Goal: Transaction & Acquisition: Download file/media

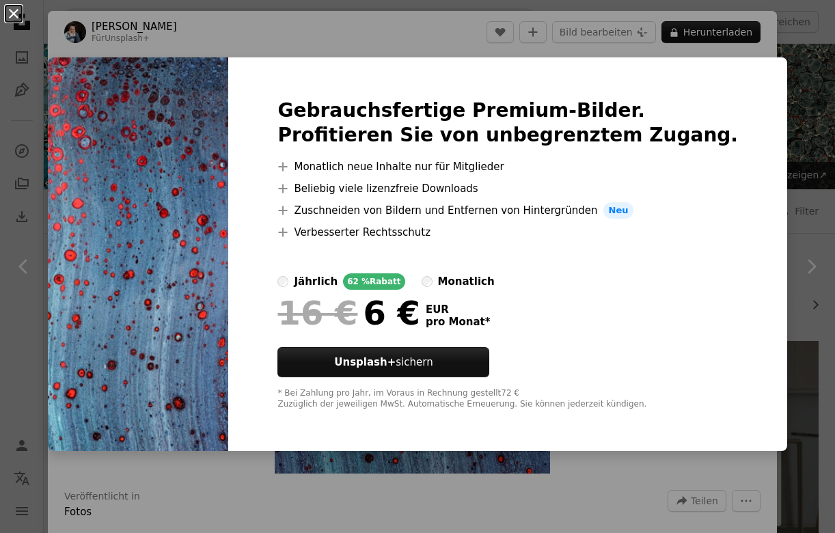
click at [14, 14] on button "An X shape" at bounding box center [13, 13] width 16 height 16
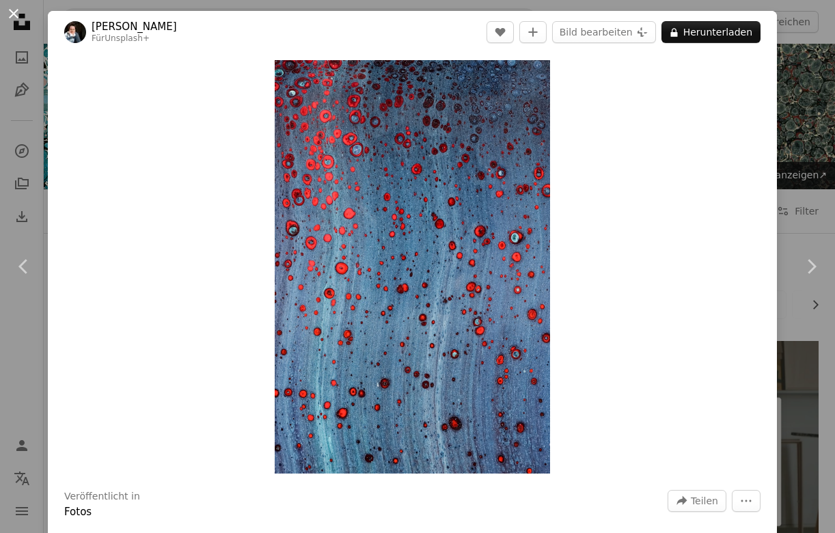
click at [10, 10] on button "An X shape" at bounding box center [13, 13] width 16 height 16
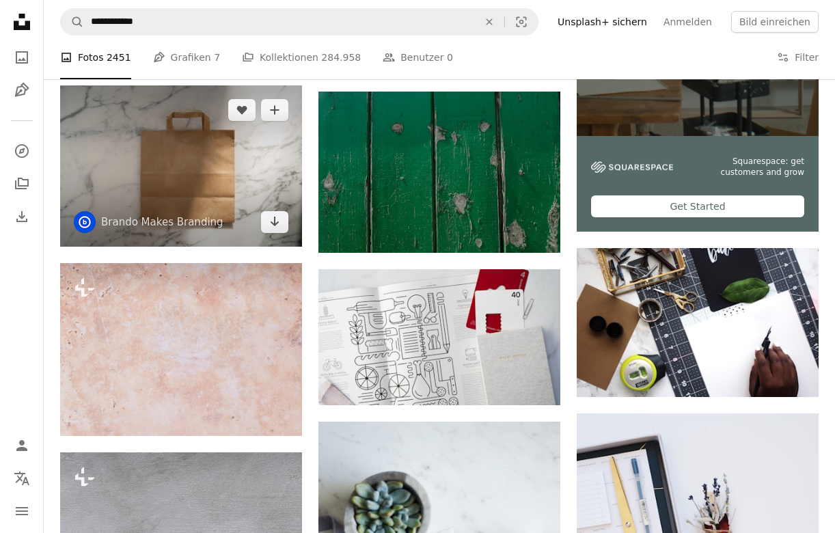
scroll to position [327, 0]
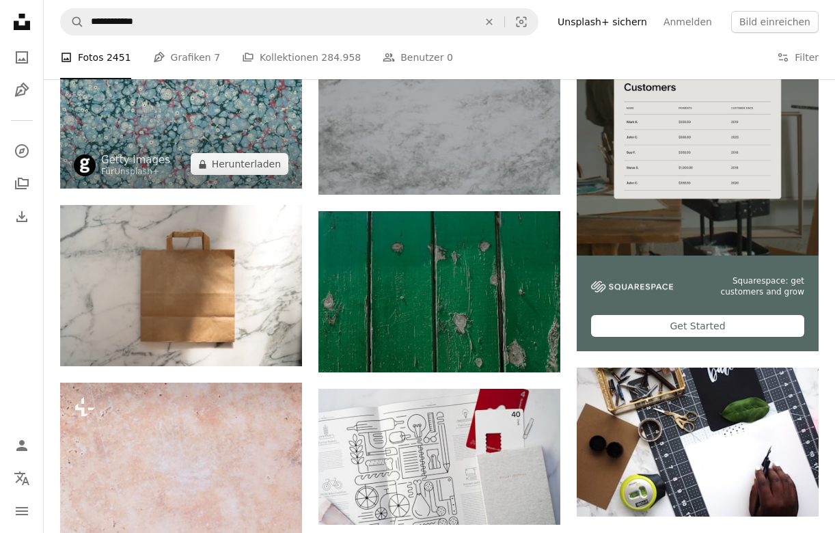
click at [219, 127] on img at bounding box center [181, 101] width 242 height 175
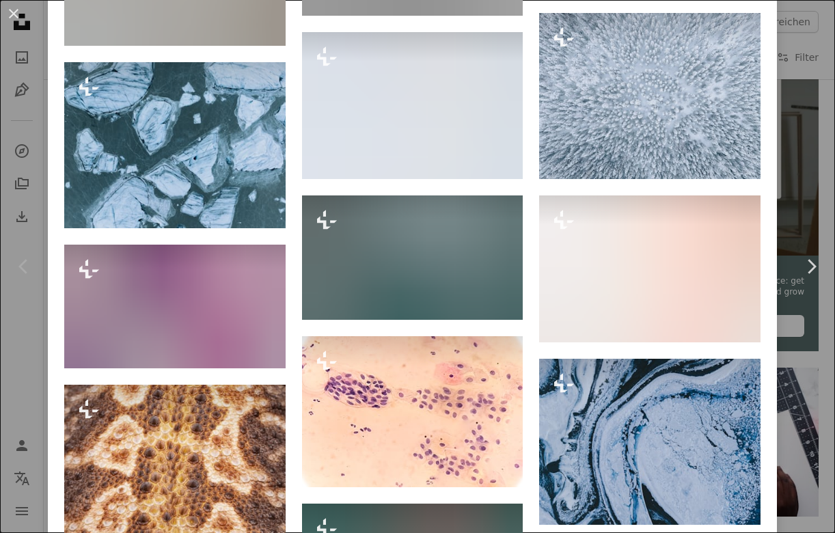
scroll to position [16907, 0]
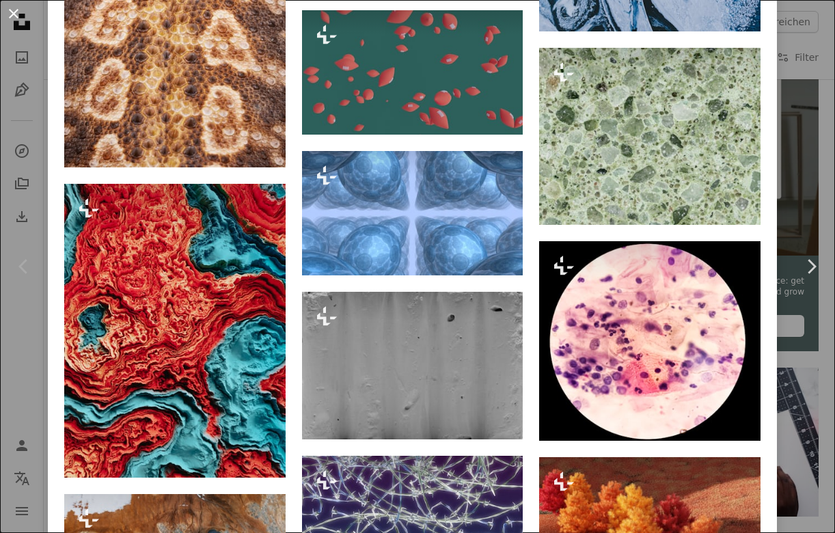
click at [10, 15] on button "An X shape" at bounding box center [13, 13] width 16 height 16
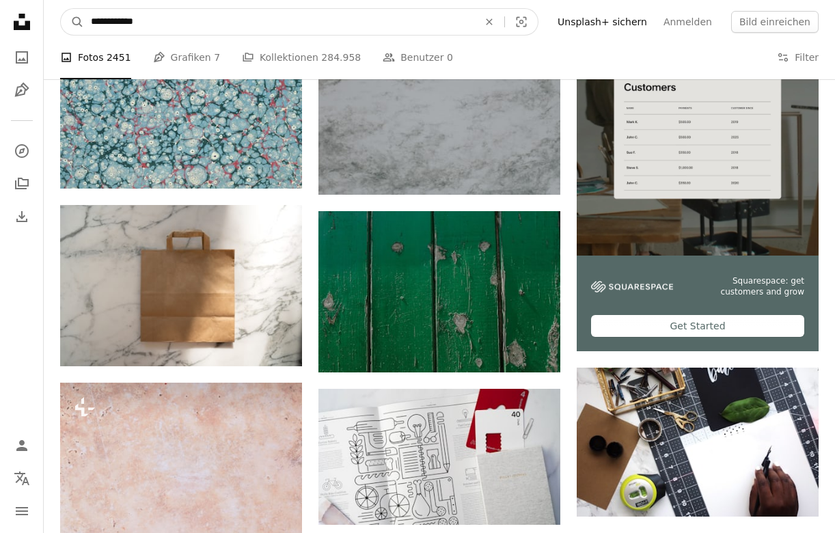
click at [240, 25] on input "**********" at bounding box center [279, 22] width 390 height 26
click at [72, 22] on button "A magnifying glass" at bounding box center [72, 22] width 23 height 26
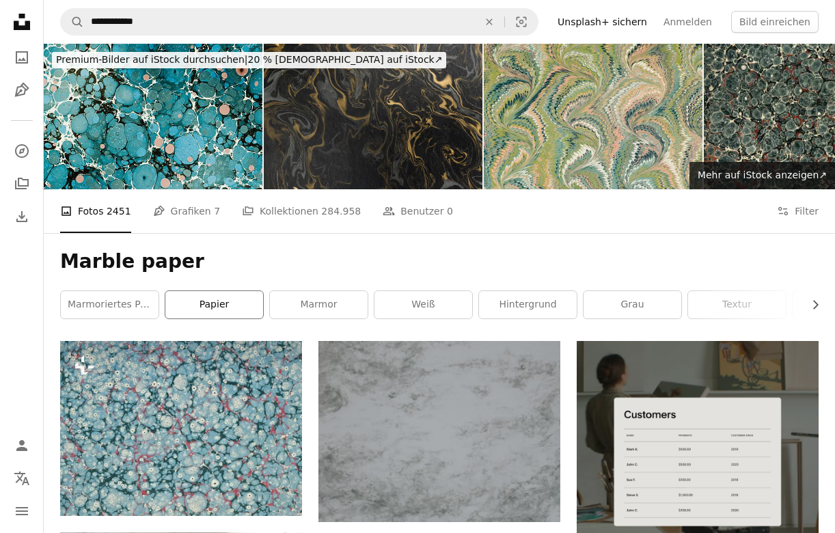
click at [225, 305] on link "Papier" at bounding box center [214, 304] width 98 height 27
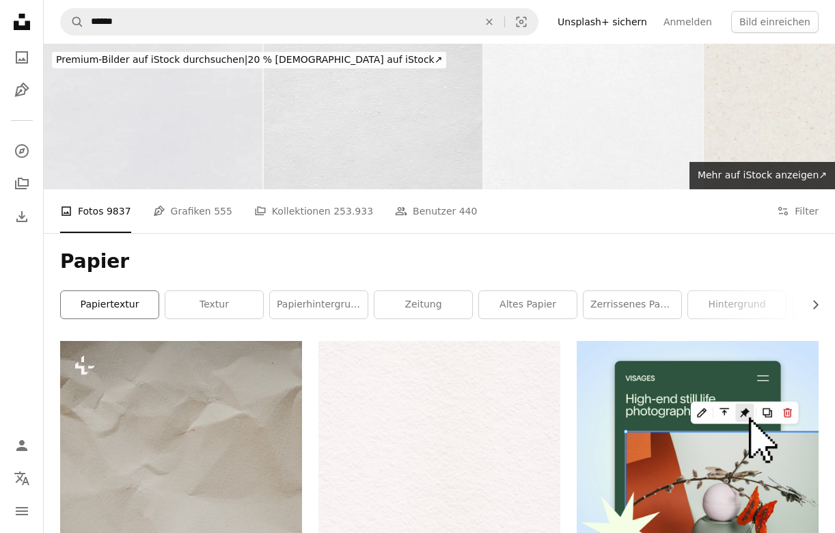
click at [126, 292] on link "Papiertextur" at bounding box center [110, 304] width 98 height 27
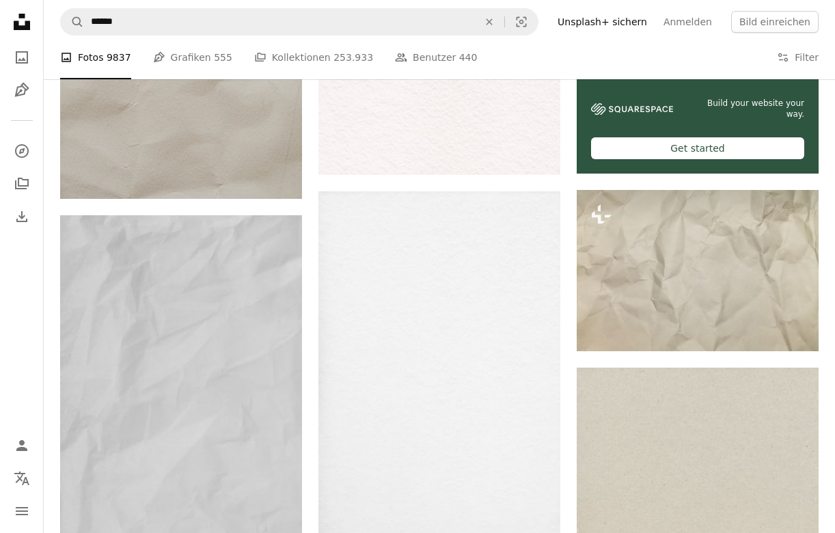
scroll to position [527, 0]
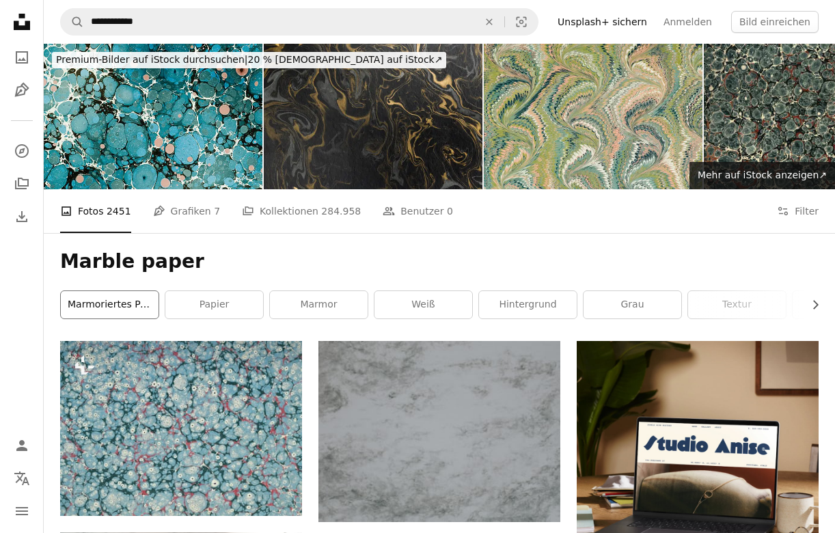
click at [107, 309] on link "marmoriertes Papier" at bounding box center [110, 304] width 98 height 27
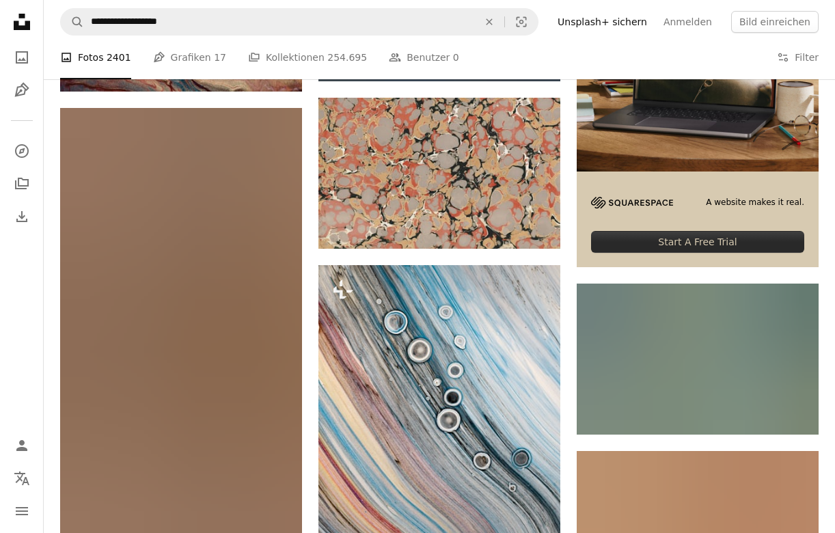
scroll to position [341, 0]
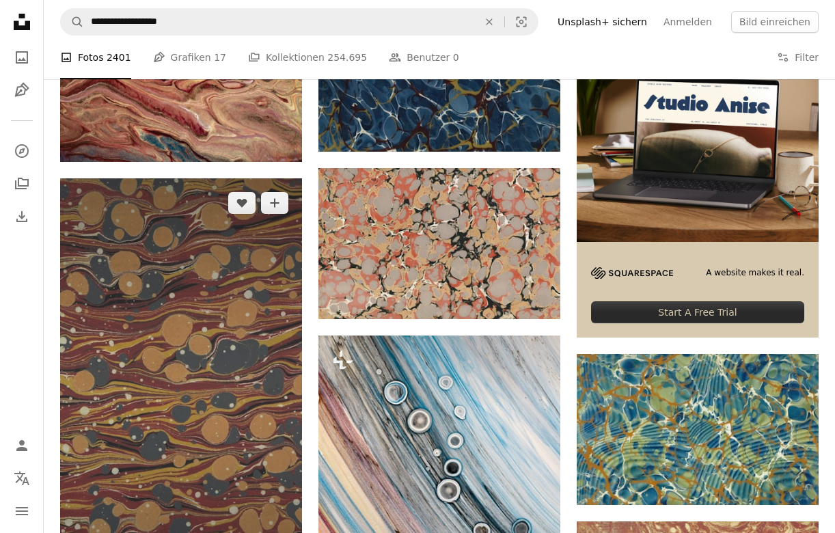
click at [161, 331] on img at bounding box center [181, 393] width 242 height 430
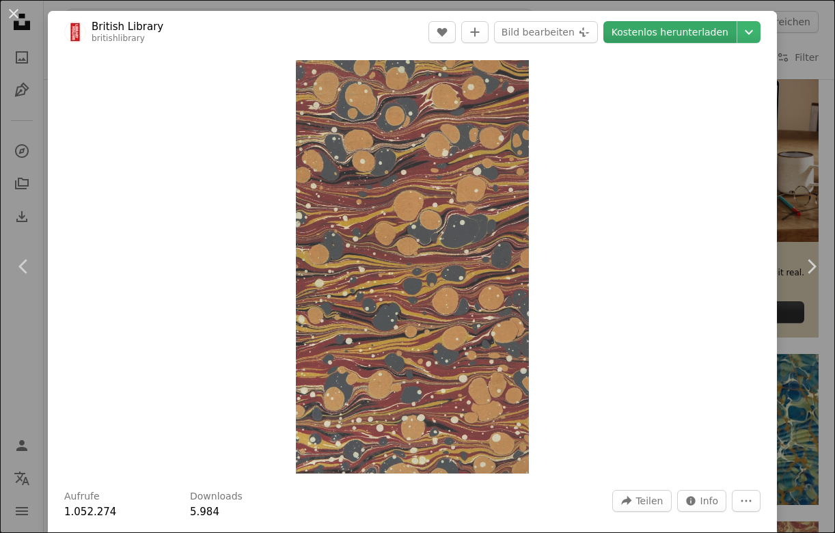
click at [710, 33] on link "Kostenlos herunterladen" at bounding box center [669, 32] width 133 height 22
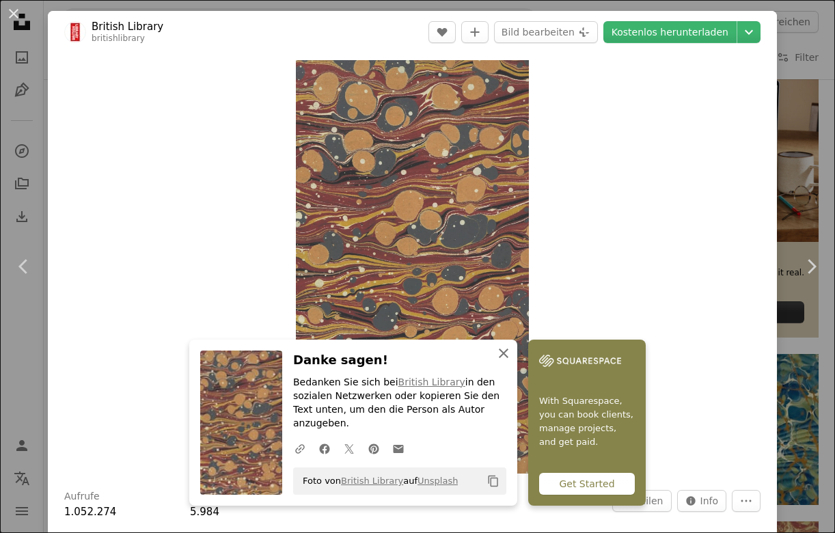
click at [504, 361] on icon "An X shape" at bounding box center [503, 353] width 16 height 16
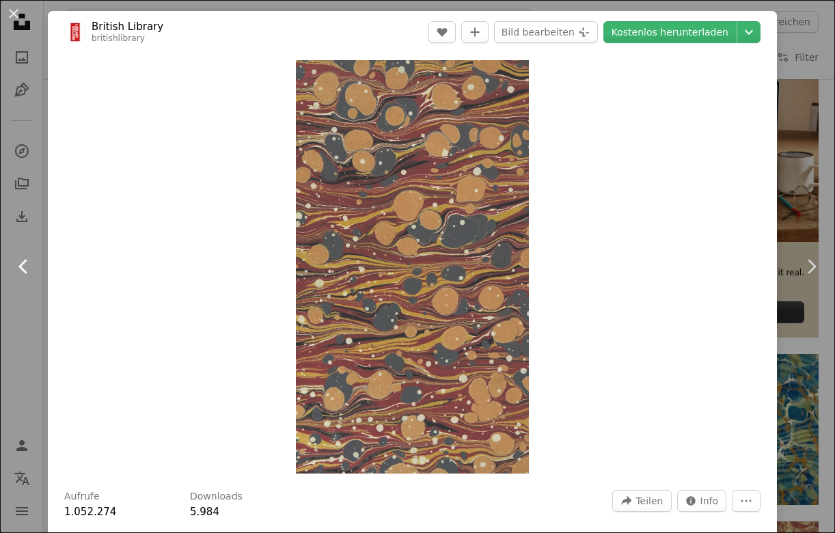
click at [31, 301] on link "Chevron left" at bounding box center [24, 266] width 48 height 131
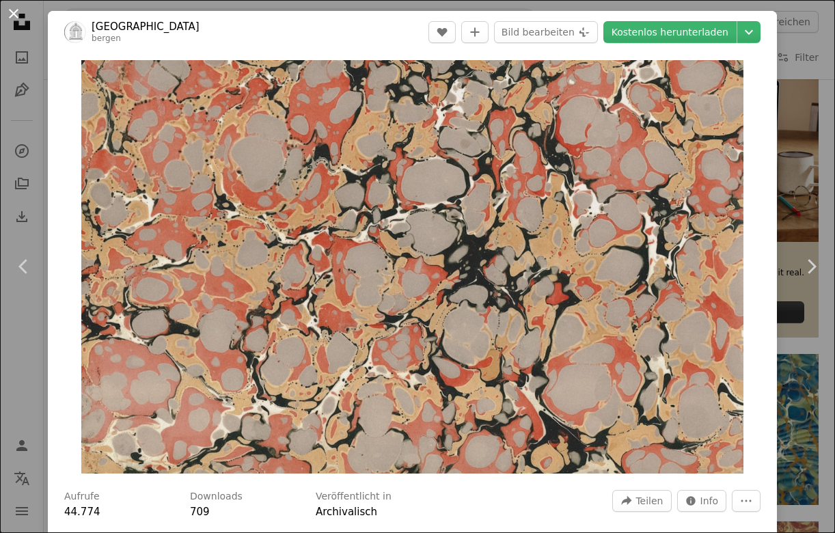
click at [16, 14] on button "An X shape" at bounding box center [13, 13] width 16 height 16
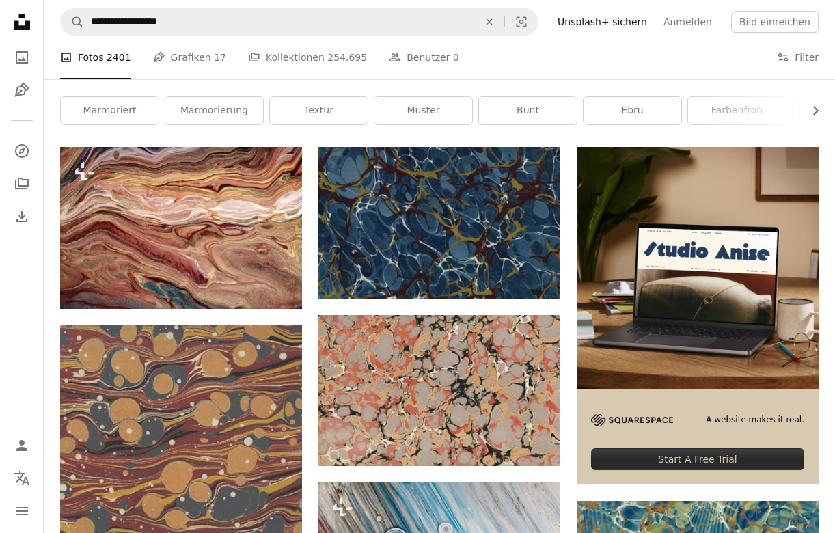
scroll to position [282, 0]
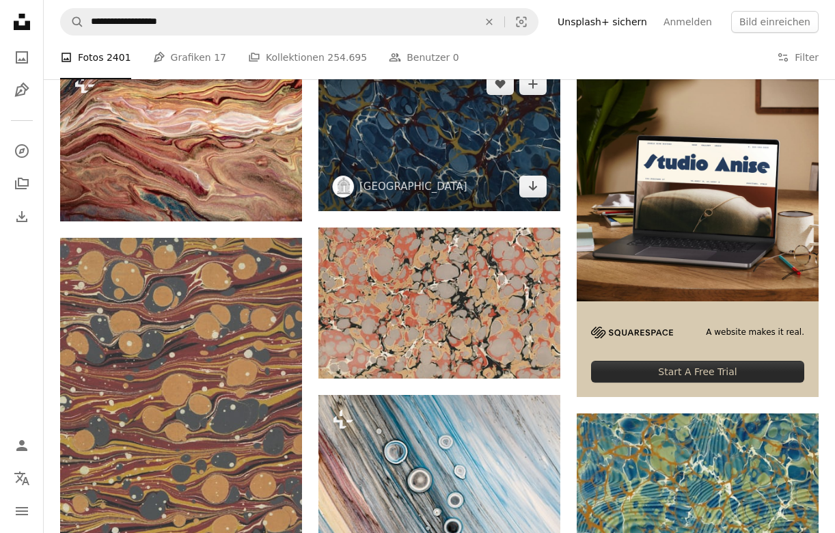
click at [377, 138] on img at bounding box center [439, 134] width 242 height 151
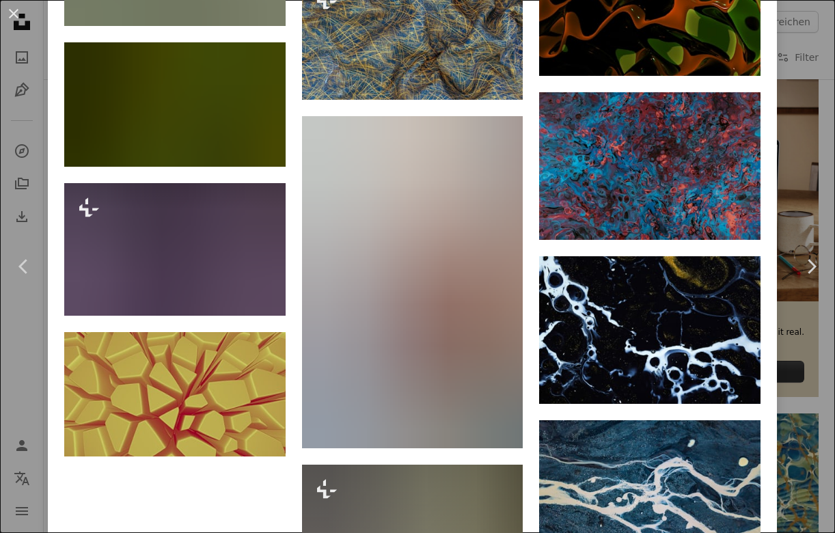
scroll to position [3104, 0]
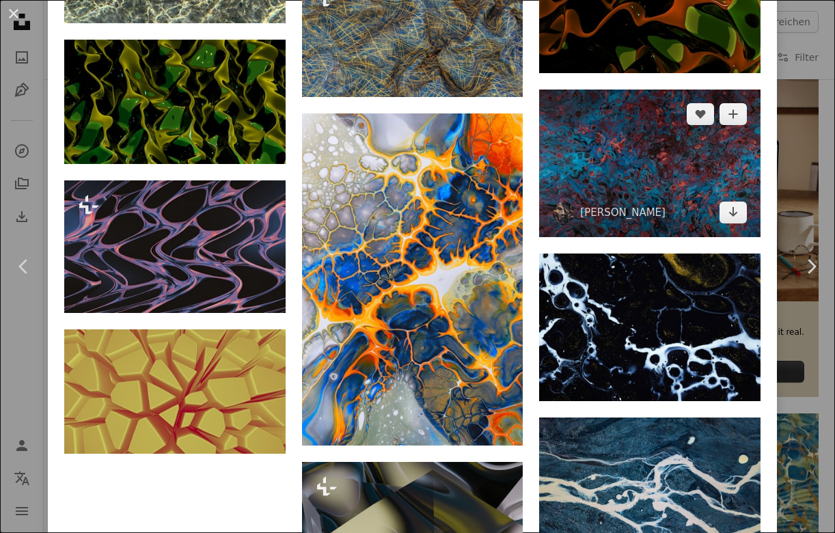
click at [653, 168] on img at bounding box center [649, 164] width 221 height 148
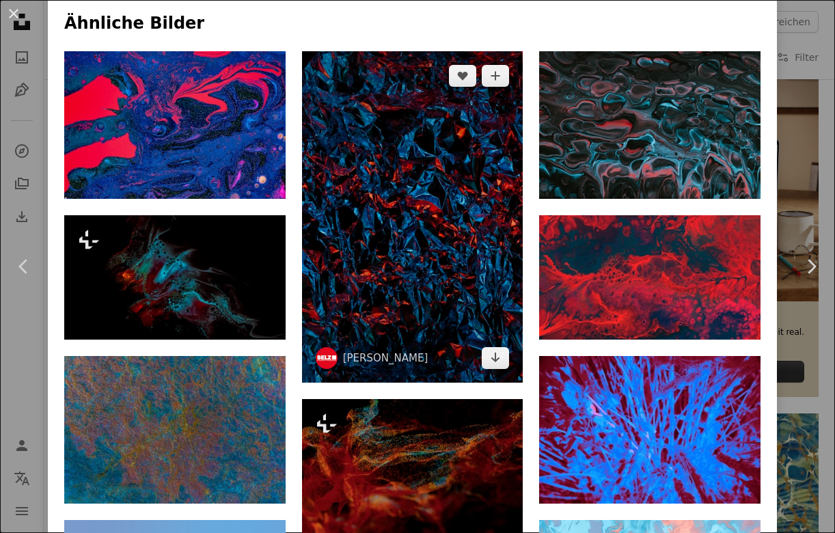
scroll to position [917, 0]
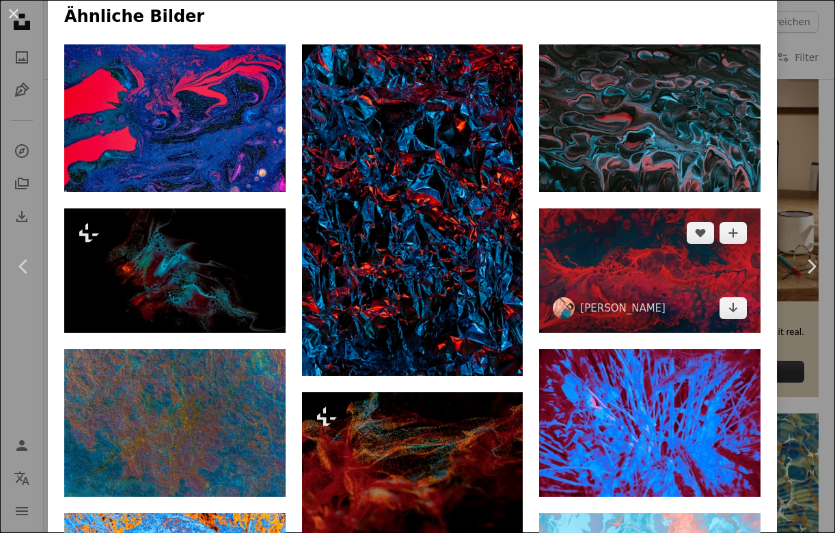
click at [635, 238] on img at bounding box center [649, 270] width 221 height 124
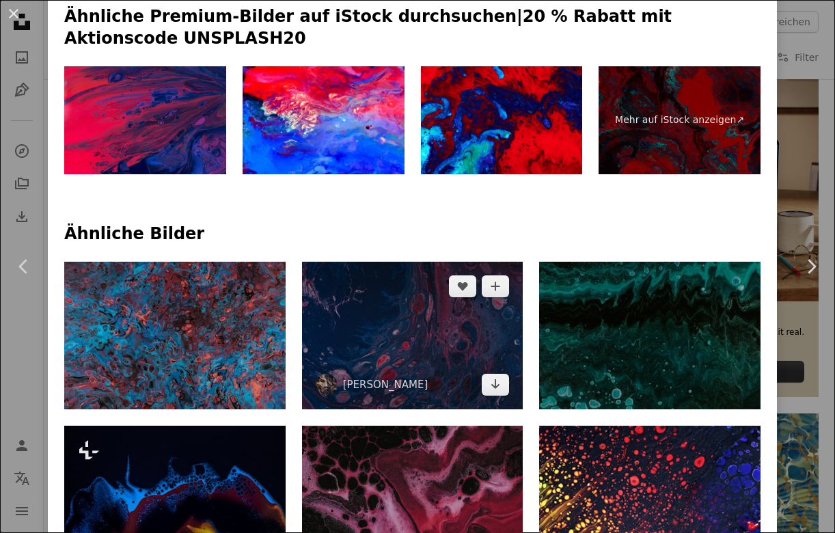
scroll to position [711, 0]
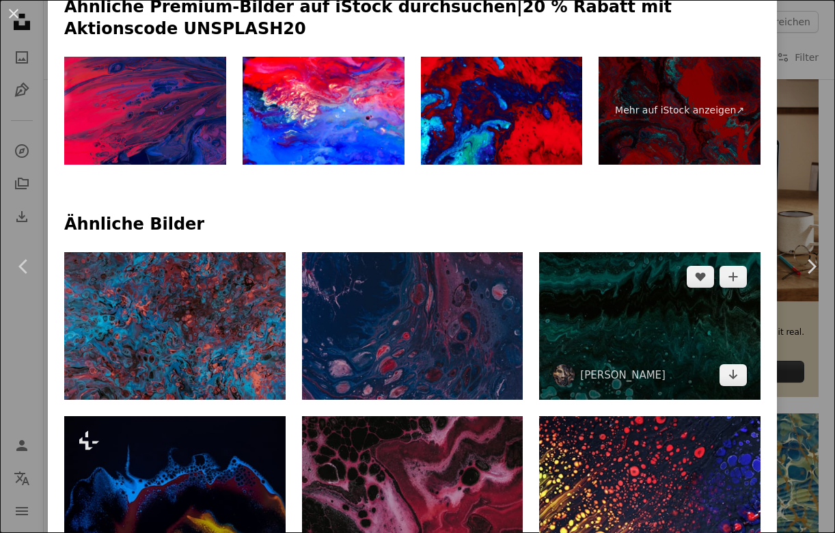
click at [652, 294] on img at bounding box center [649, 326] width 221 height 148
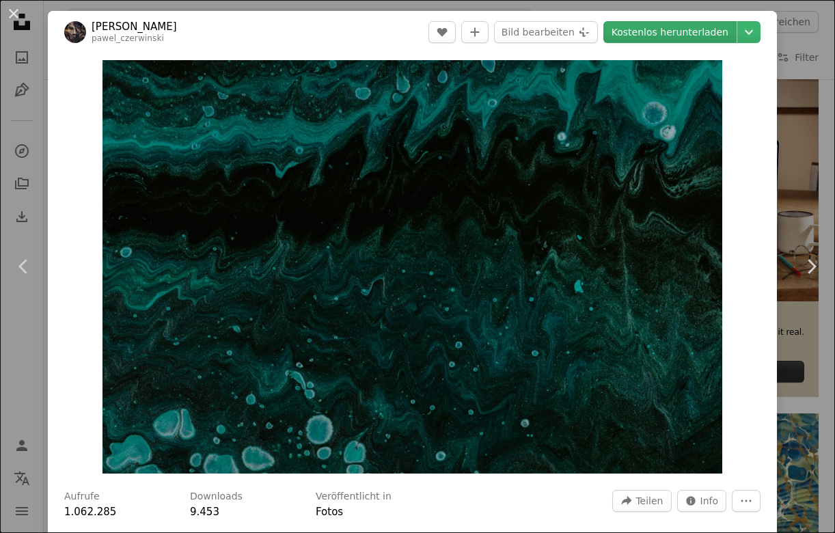
click at [675, 36] on link "Kostenlos herunterladen" at bounding box center [669, 32] width 133 height 22
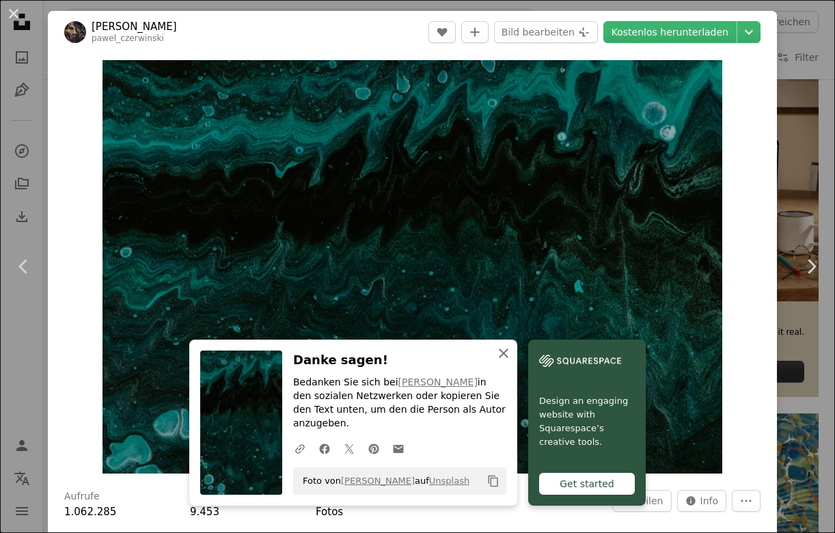
click at [501, 361] on icon "An X shape" at bounding box center [503, 353] width 16 height 16
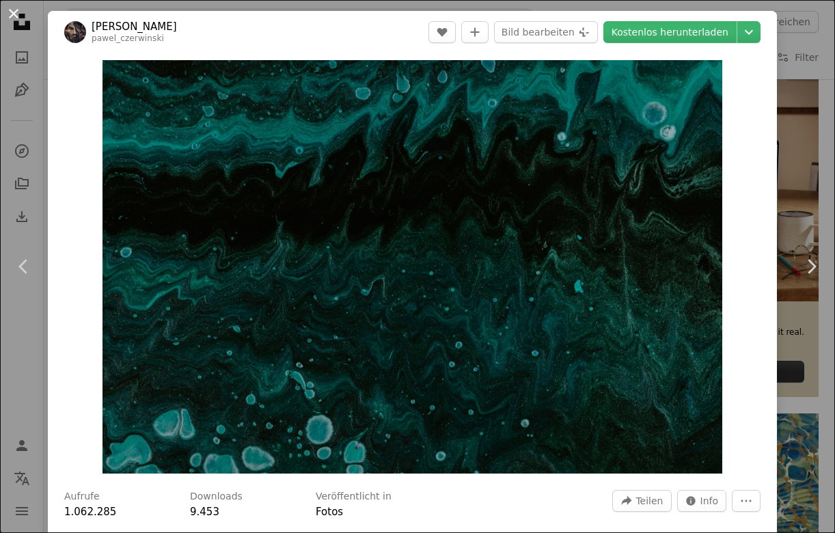
click at [14, 14] on button "An X shape" at bounding box center [13, 13] width 16 height 16
